Goal: Information Seeking & Learning: Find specific fact

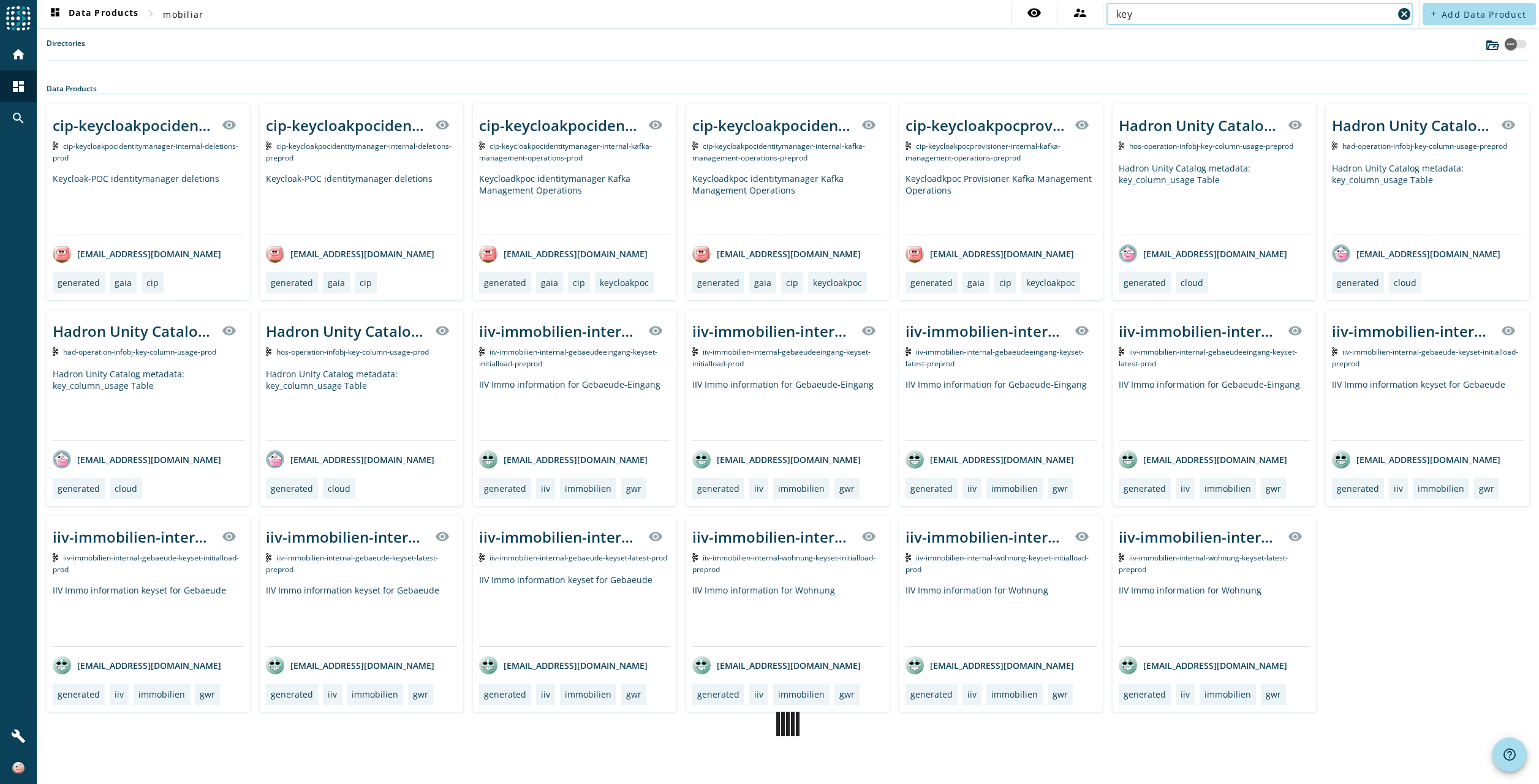
click at [1142, 12] on input "key" at bounding box center [1255, 14] width 277 height 15
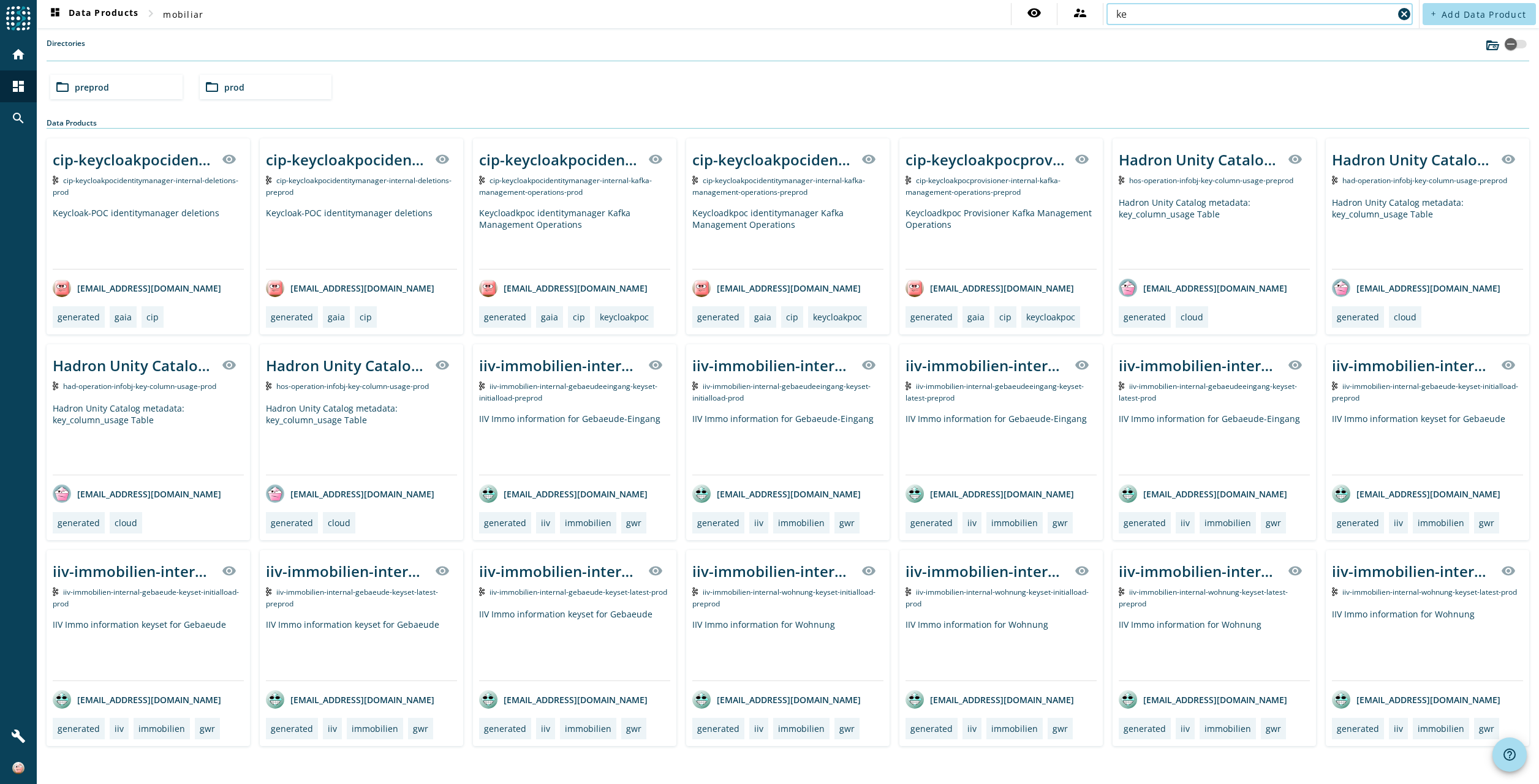
type input "k"
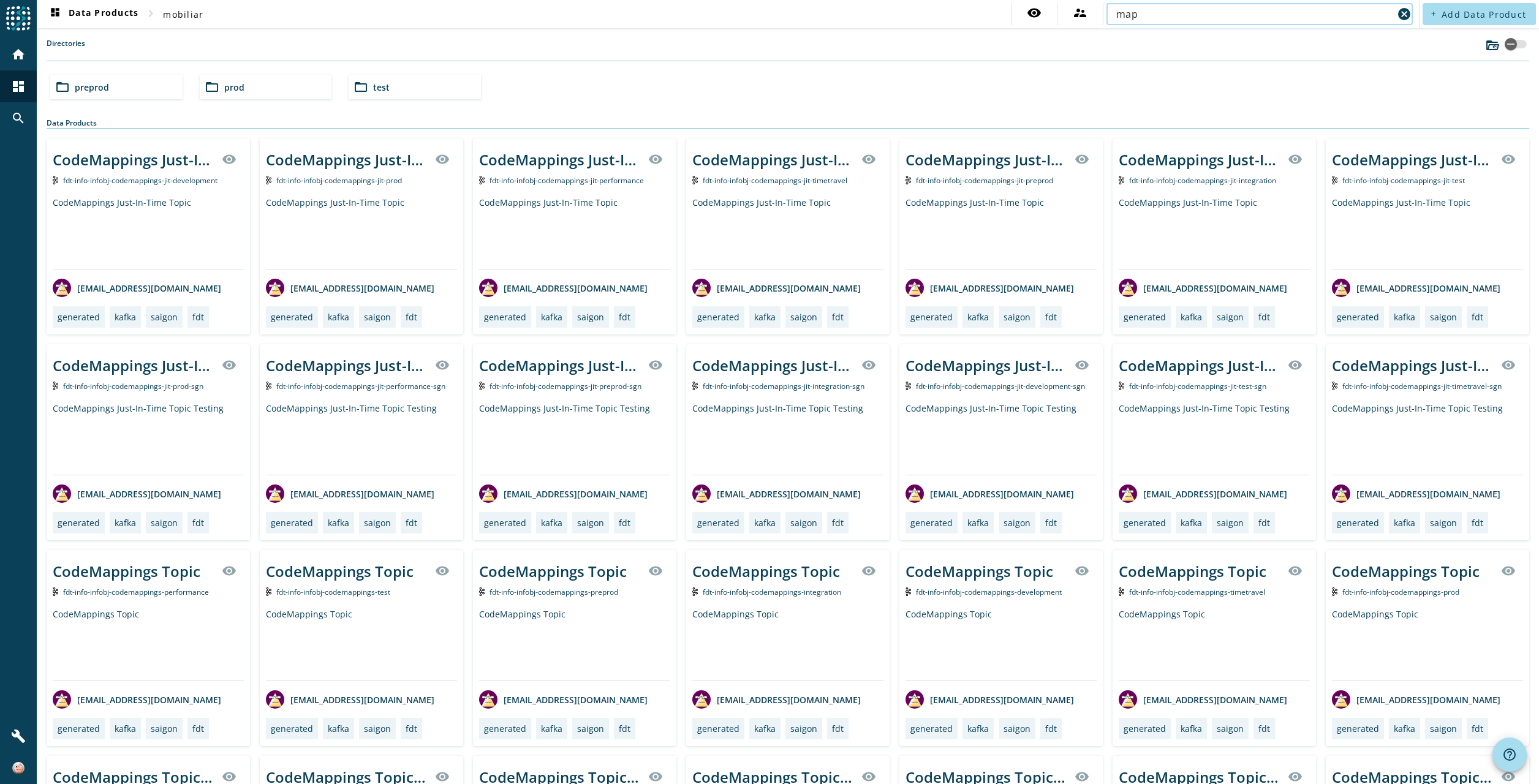
click at [1152, 15] on input "map" at bounding box center [1255, 14] width 277 height 15
type input "m"
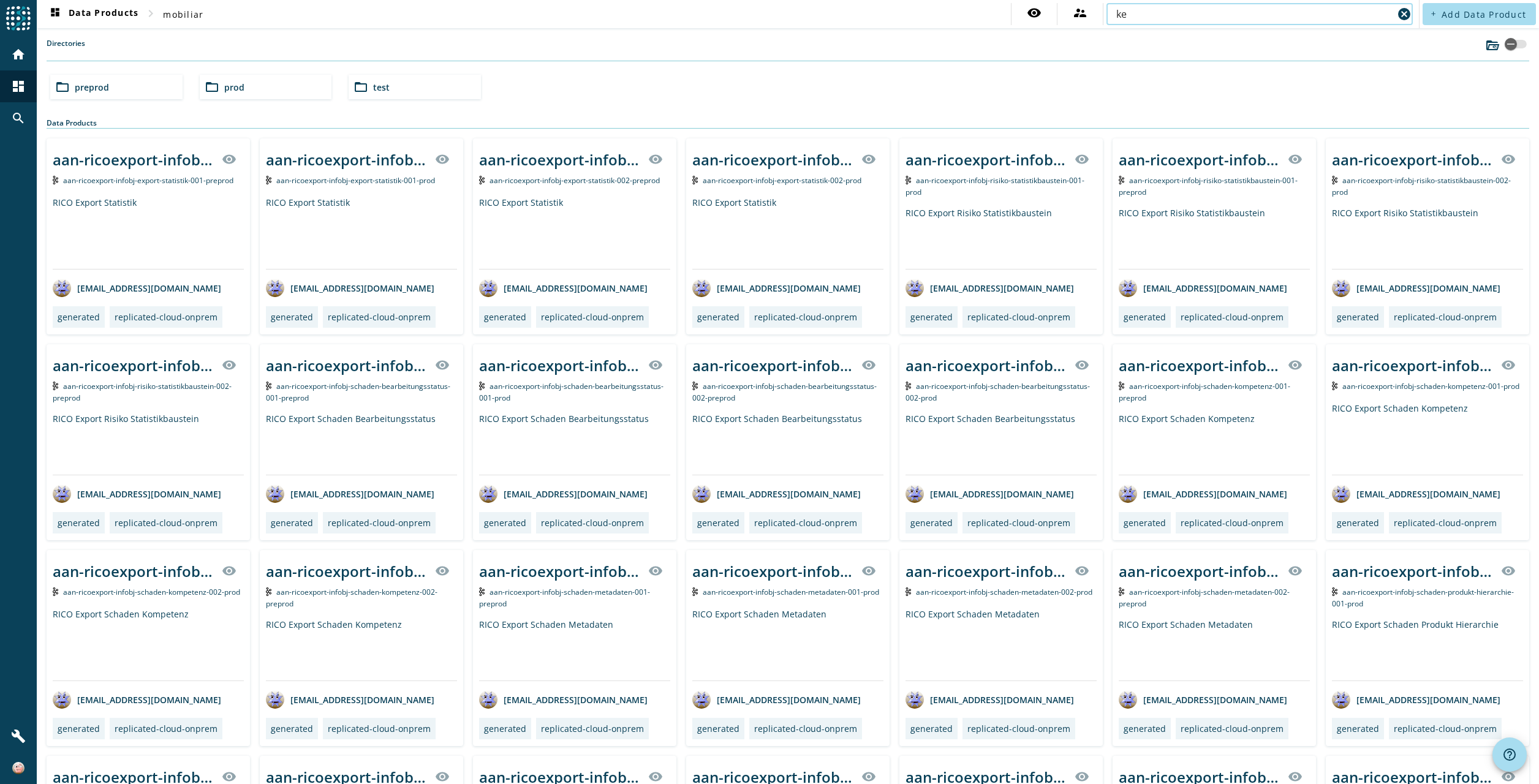
type input "k"
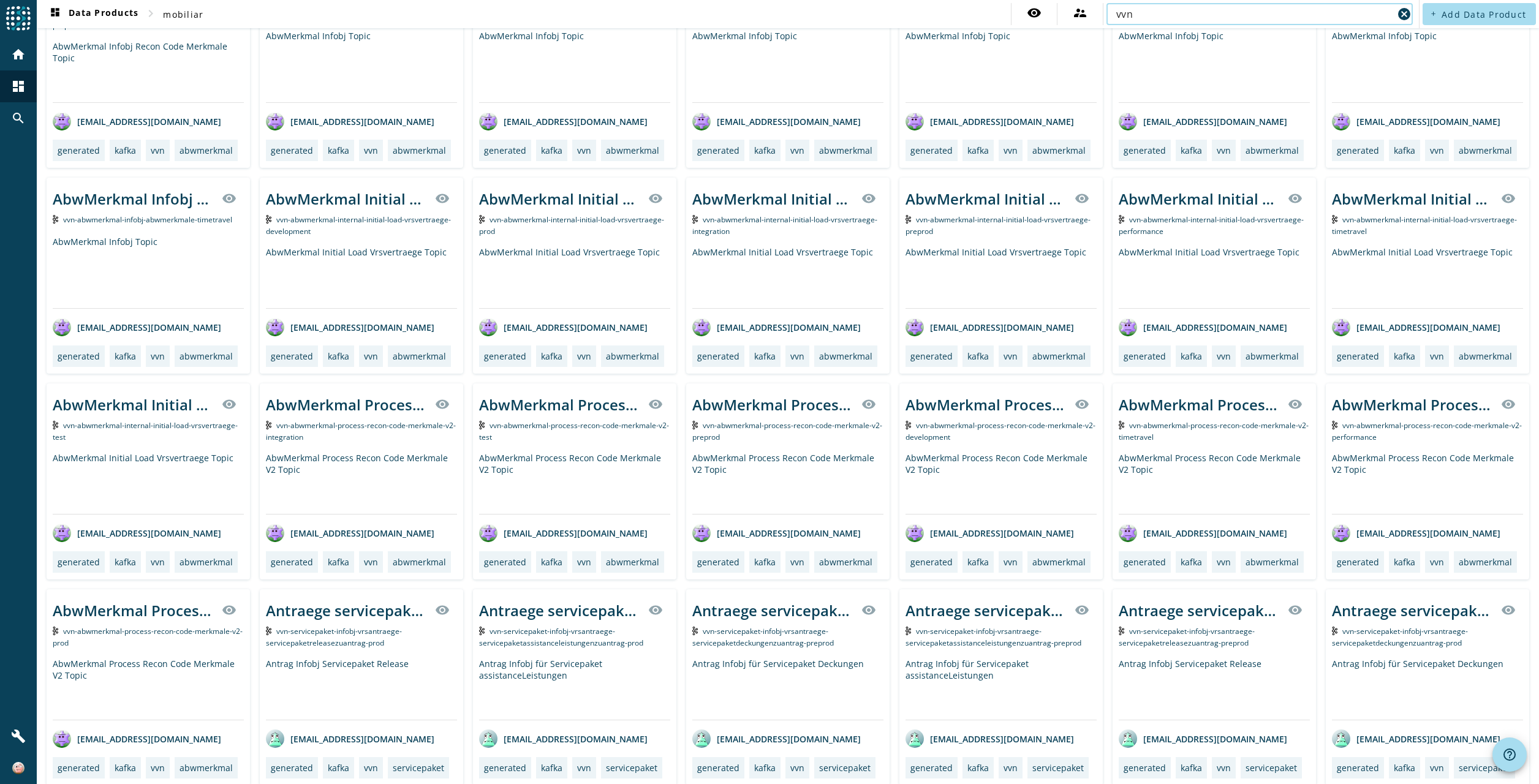
scroll to position [1042, 0]
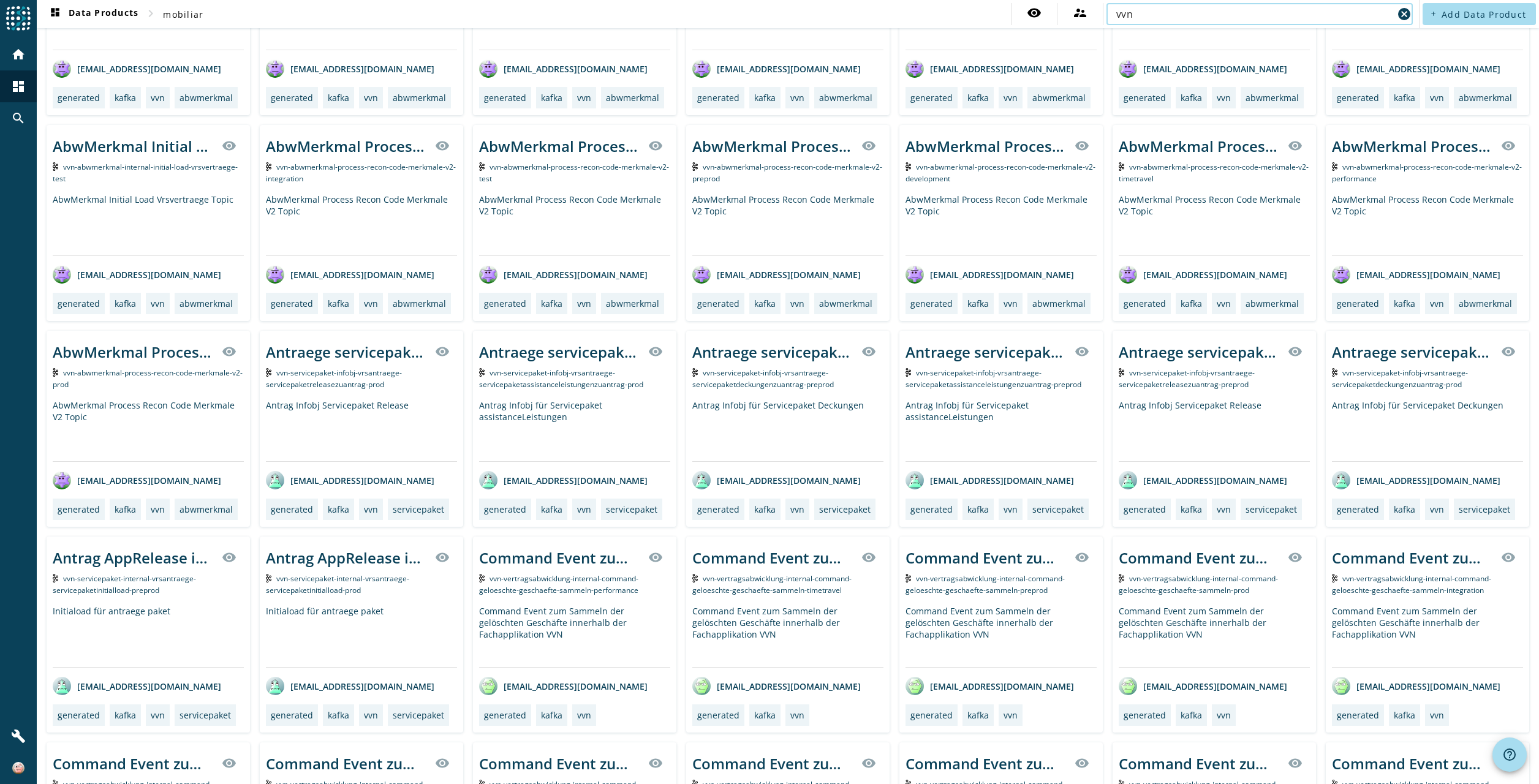
type input "vvn"
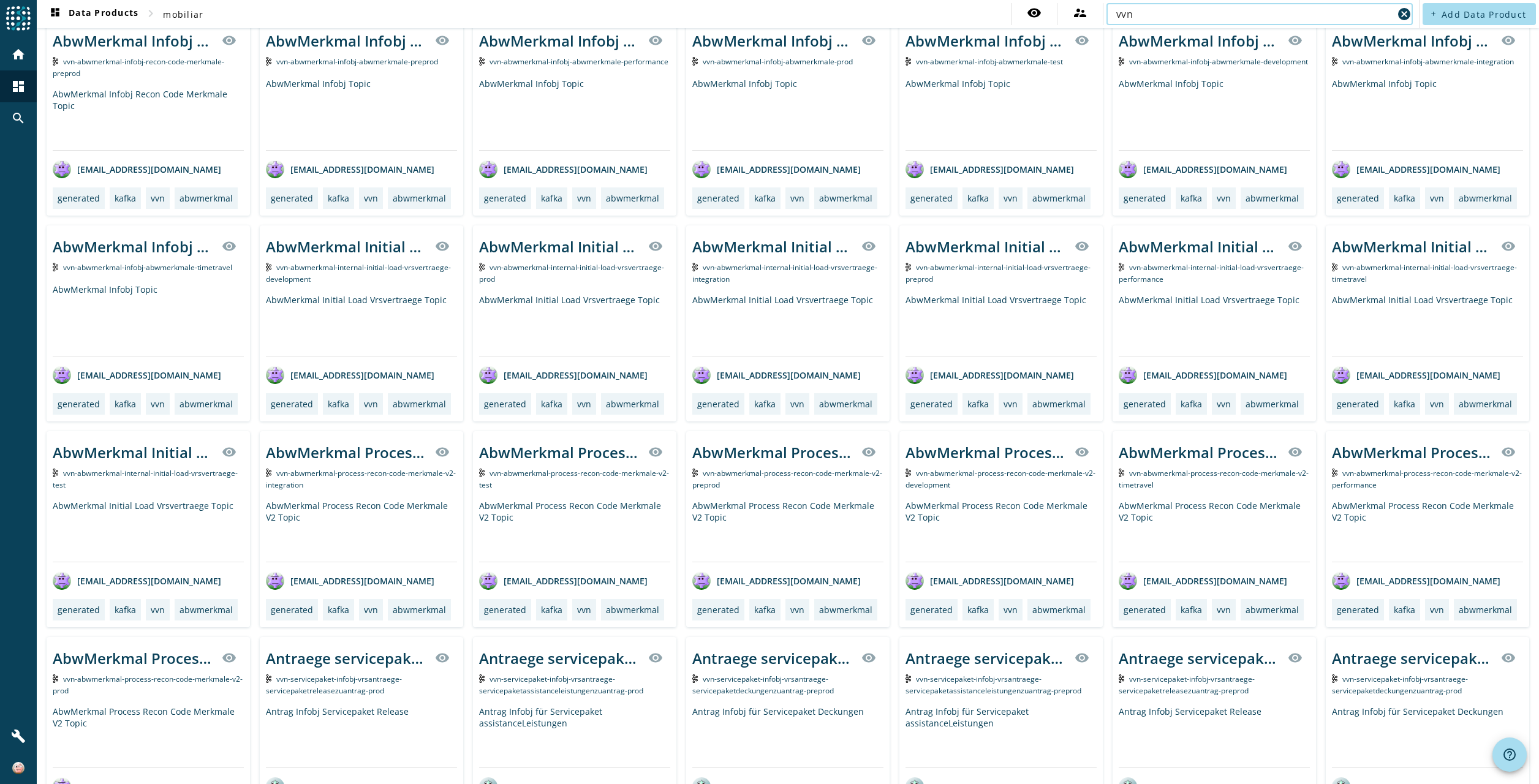
scroll to position [736, 0]
